Goal: Transaction & Acquisition: Purchase product/service

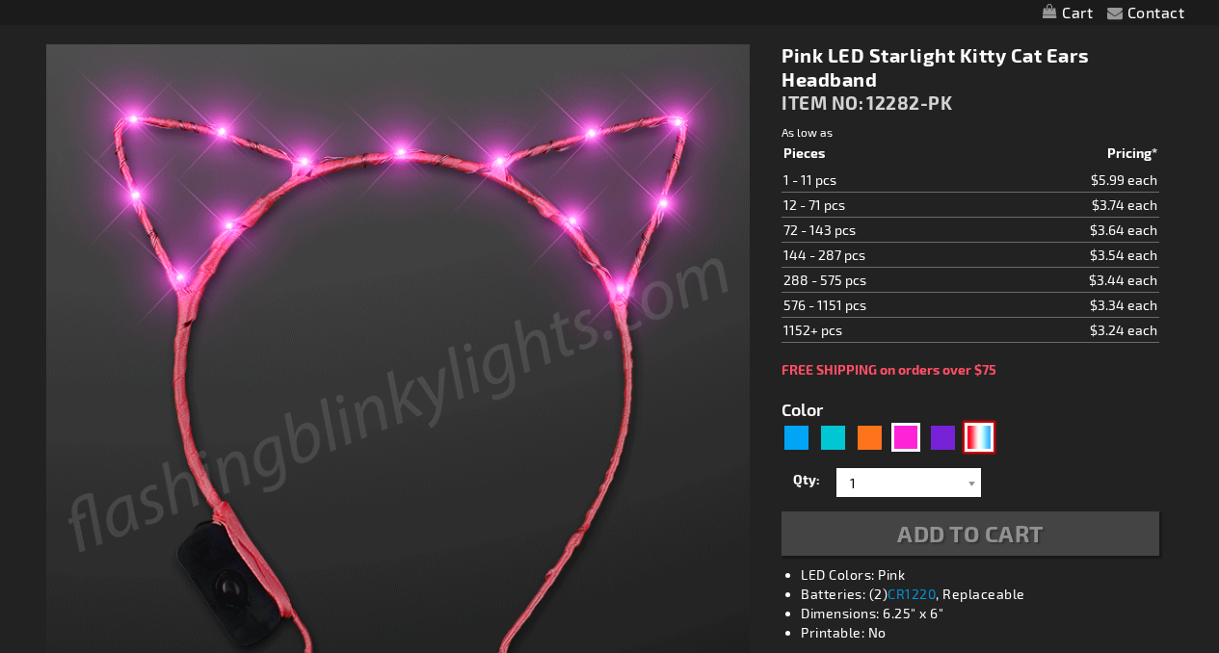
click at [967, 441] on div "RWB" at bounding box center [979, 437] width 29 height 29
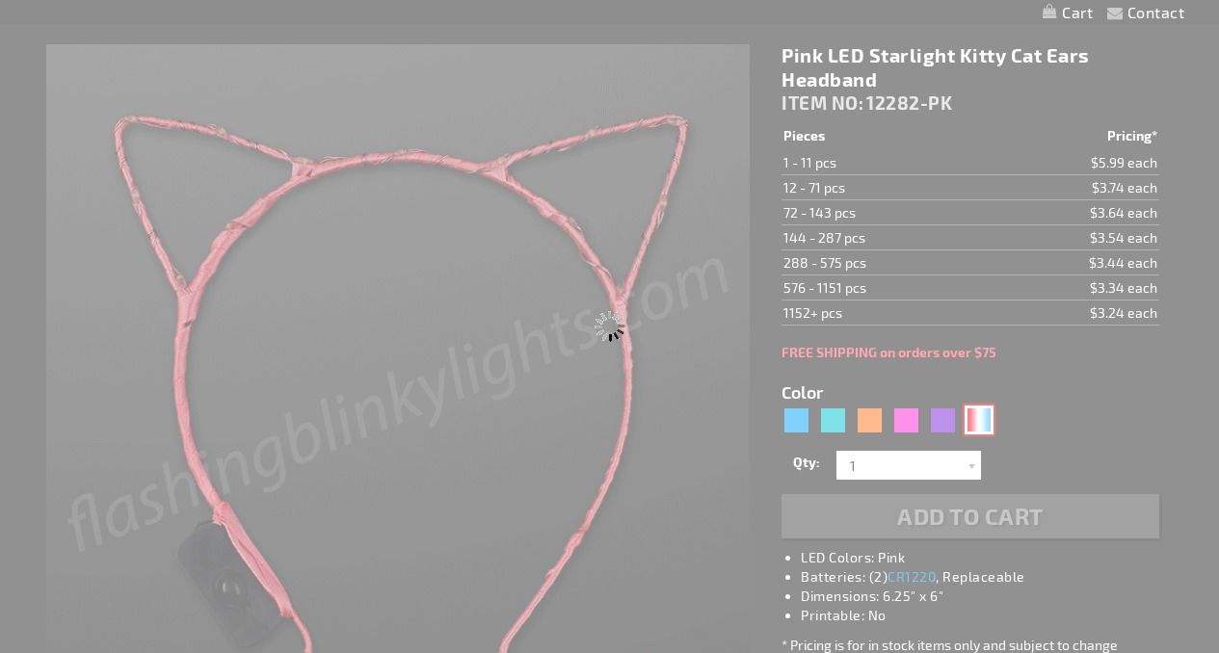
type input "5643"
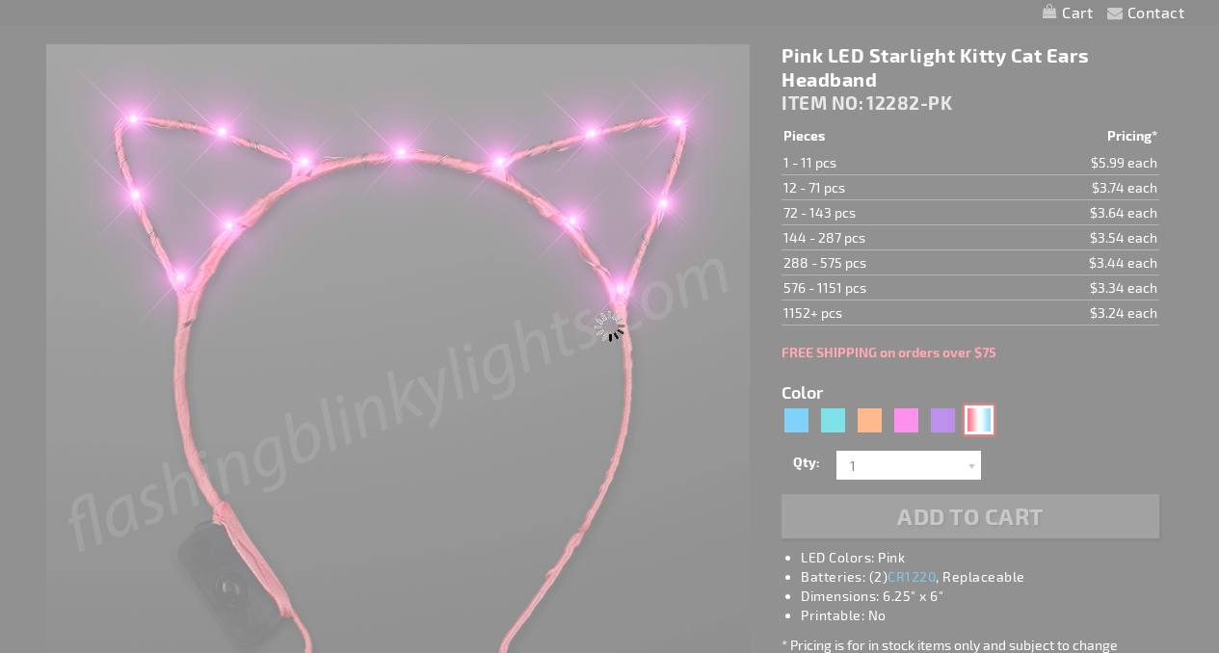
select select
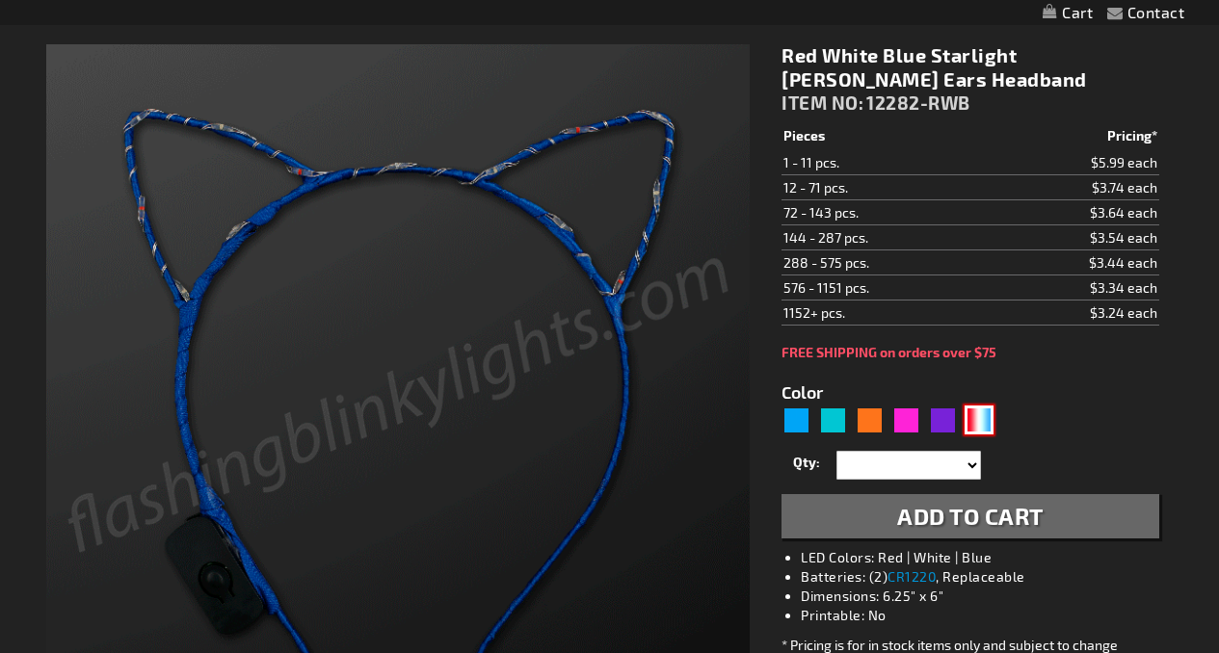
type input "12282-RWB"
type input "Customize - Red White Blue Starlight Kitty Cat Ears Headband - ITEM NO: 12282-R…"
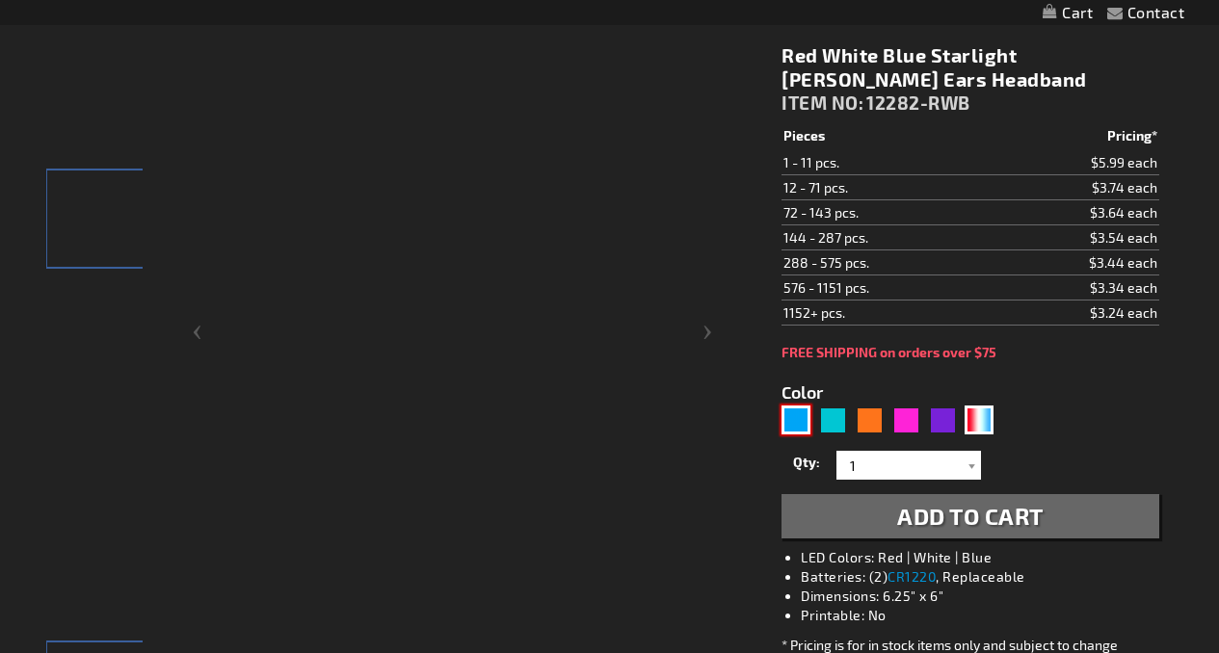
click at [793, 429] on div "Blue" at bounding box center [796, 420] width 29 height 29
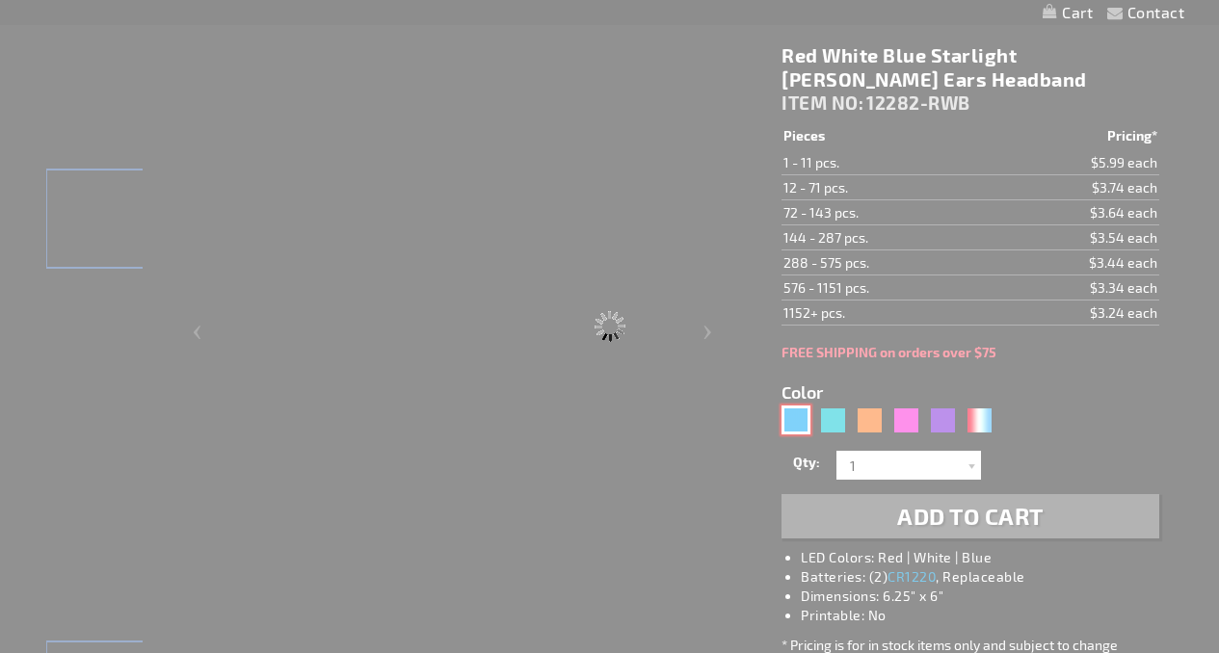
type input "5629"
type input "12282-BL"
type input "Customize - Blue LED &quot;Starlight Kitty&quot; Ears Cat Headband - ITEM NO: 1…"
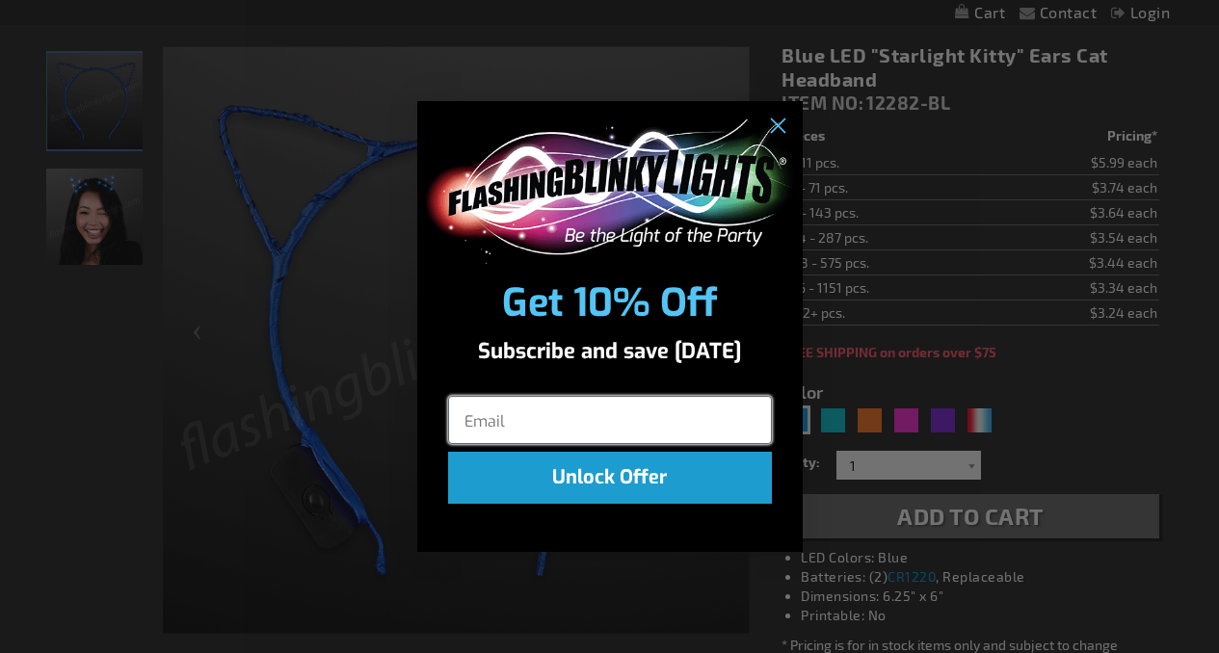
scroll to position [244, 0]
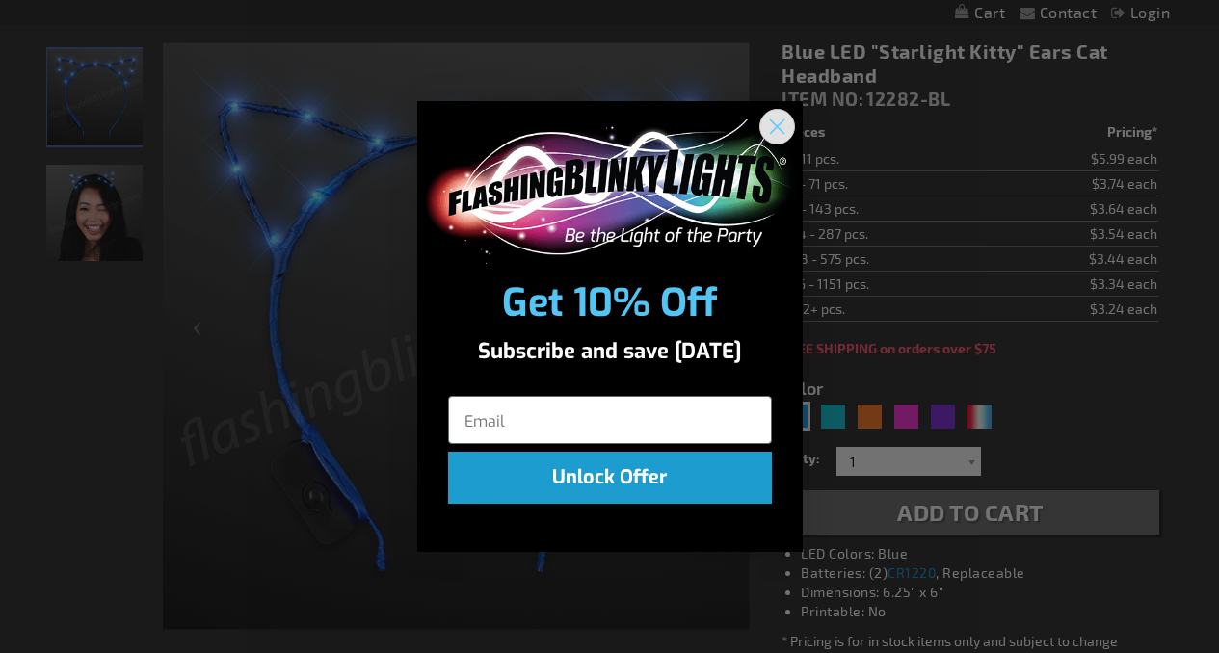
click at [774, 130] on circle "Close dialog" at bounding box center [776, 126] width 32 height 32
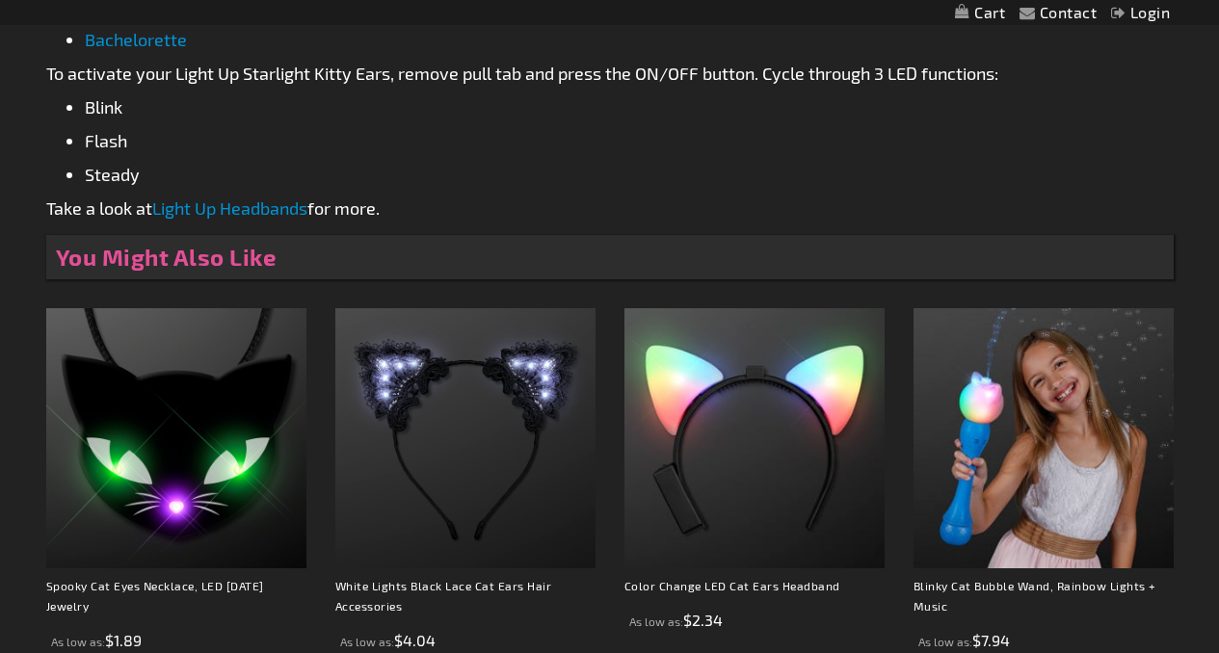
scroll to position [1248, 0]
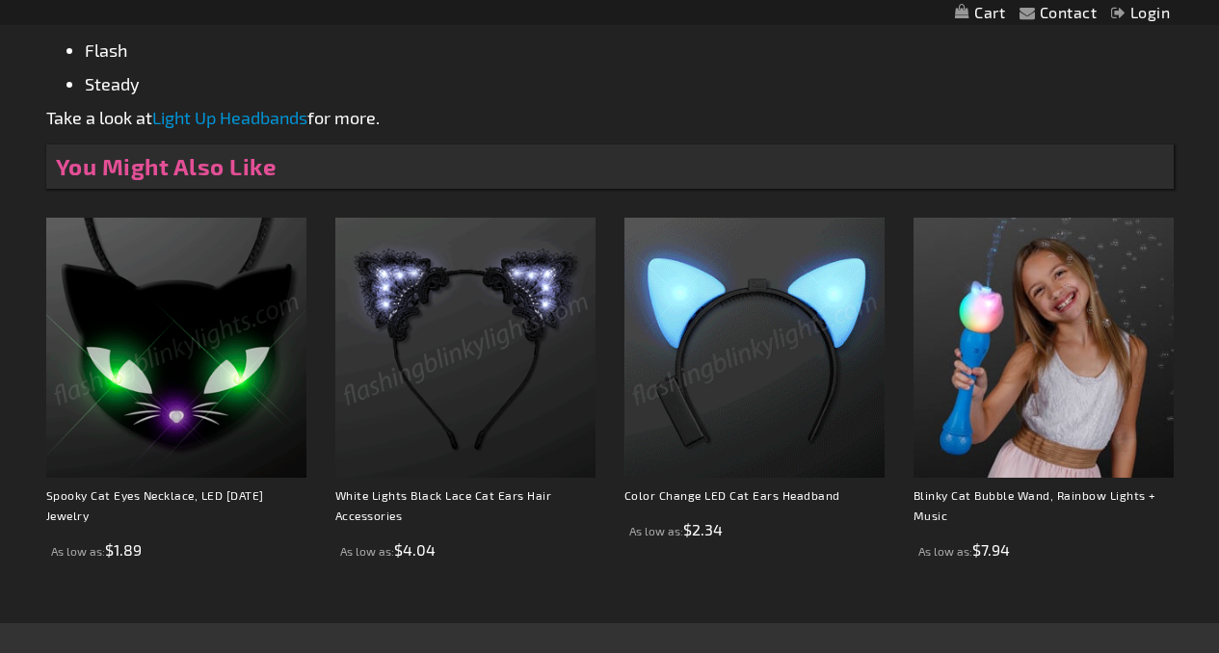
click at [554, 354] on img at bounding box center [465, 348] width 260 height 260
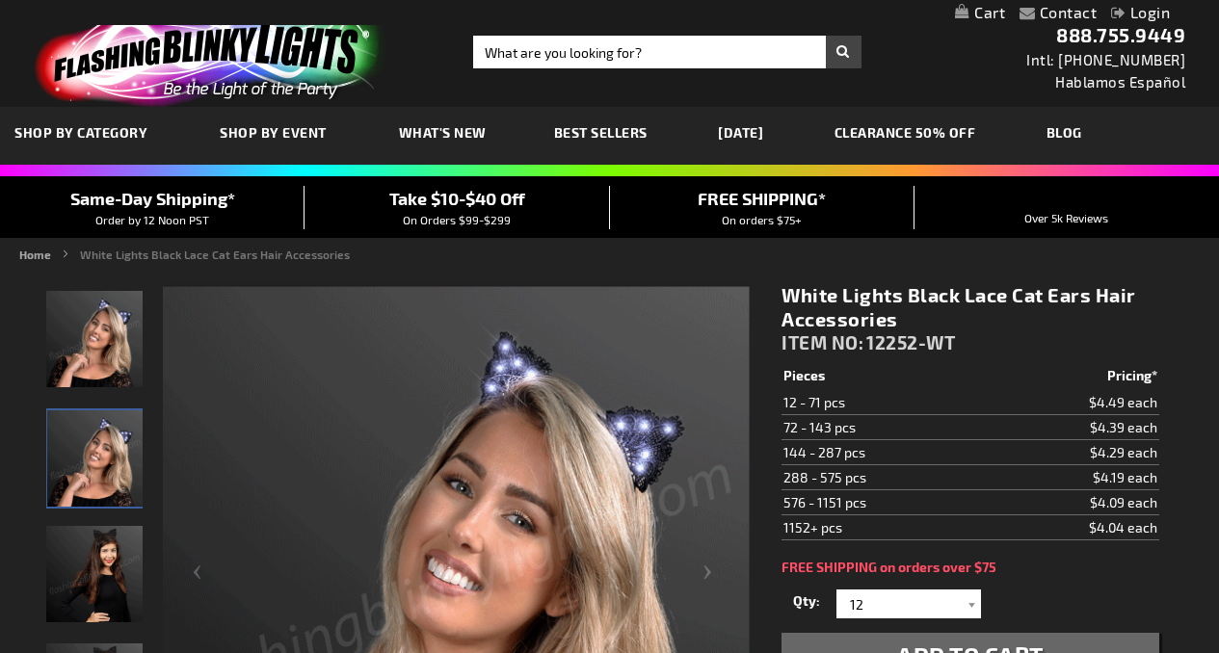
drag, startPoint x: 784, startPoint y: 285, endPoint x: 927, endPoint y: 328, distance: 149.7
click at [927, 328] on h1 "White Lights Black Lace Cat Ears Hair Accessories" at bounding box center [970, 307] width 377 height 48
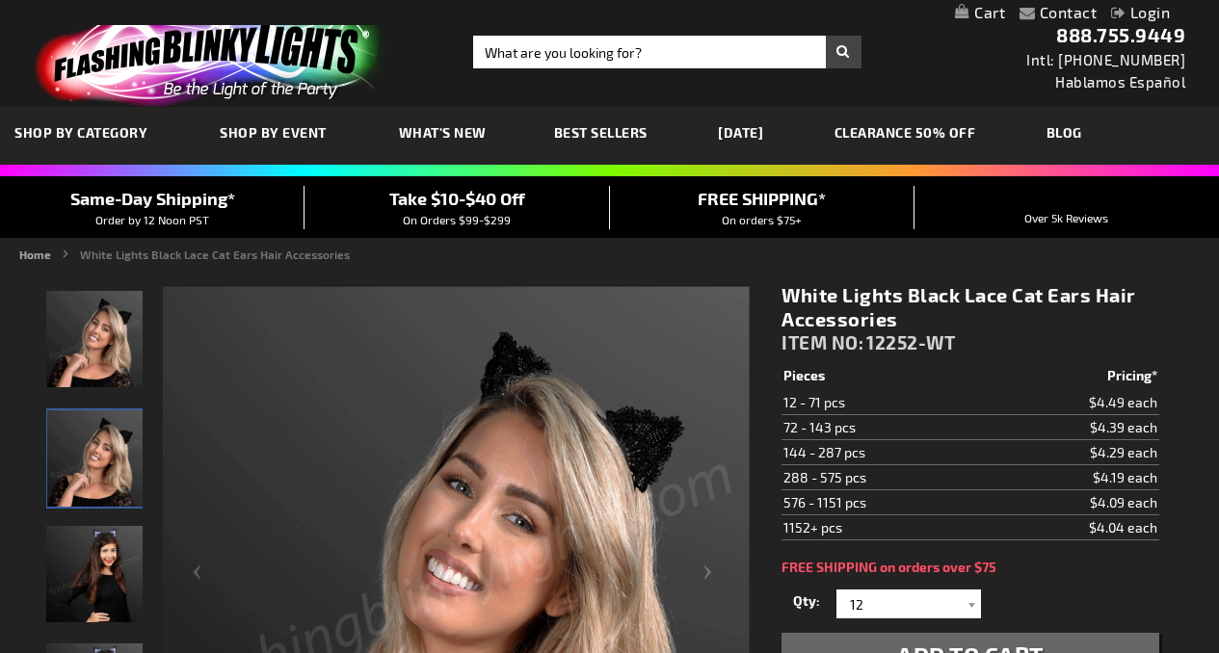
copy h1 "White Lights Black Lace Cat Ears Hair Accessories"
